Goal: Information Seeking & Learning: Learn about a topic

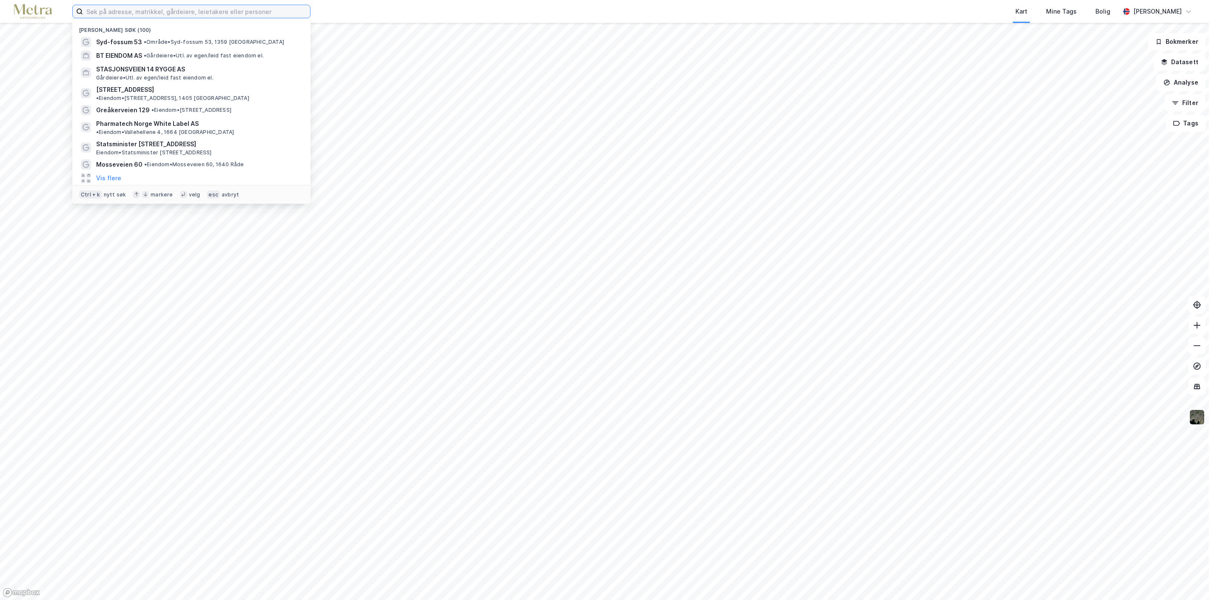
click at [234, 16] on input at bounding box center [196, 11] width 227 height 13
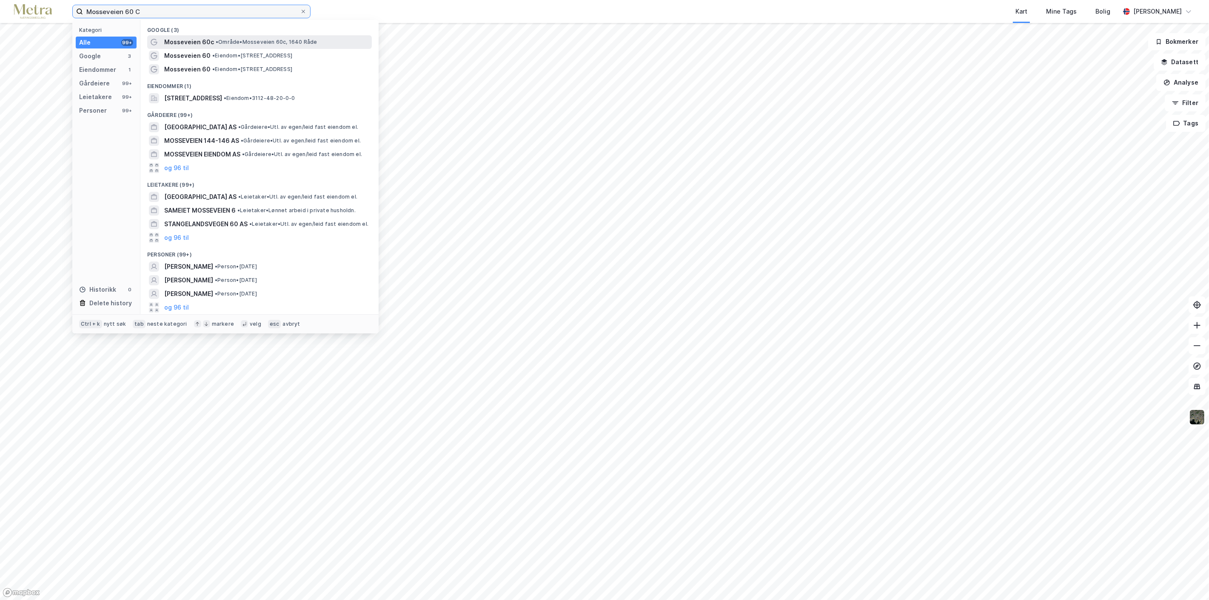
type input "Mosseveien 60 C"
click at [227, 42] on span "• Område • [STREET_ADDRESS], 1640 Råde" at bounding box center [267, 42] width 102 height 7
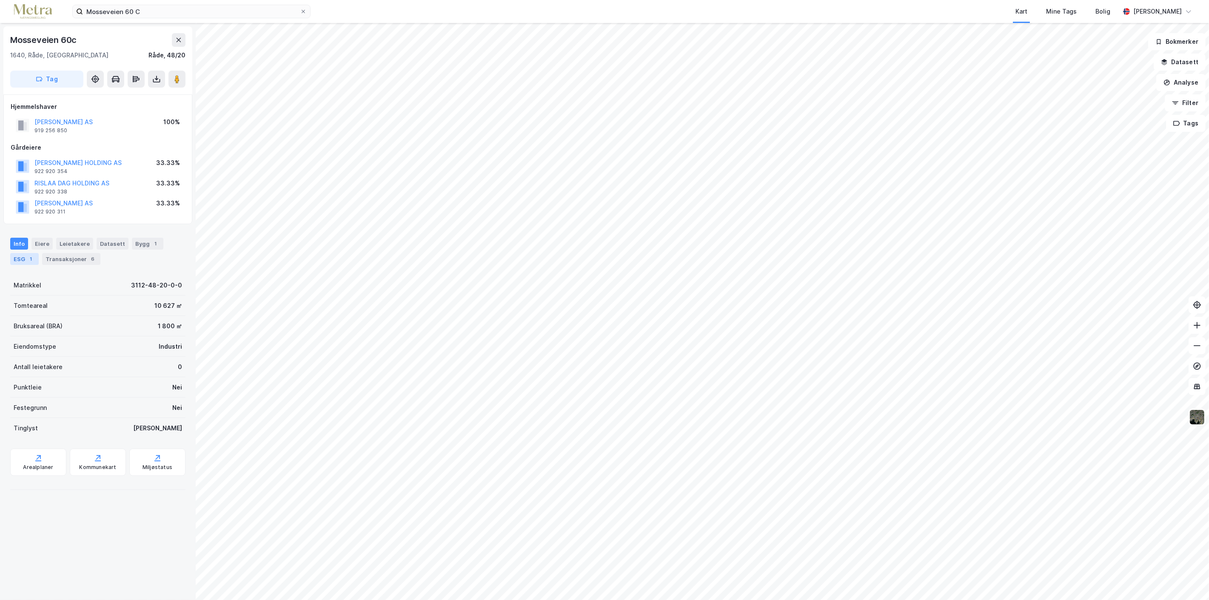
click at [20, 259] on div "ESG 1" at bounding box center [24, 259] width 28 height 12
